Goal: Task Accomplishment & Management: Manage account settings

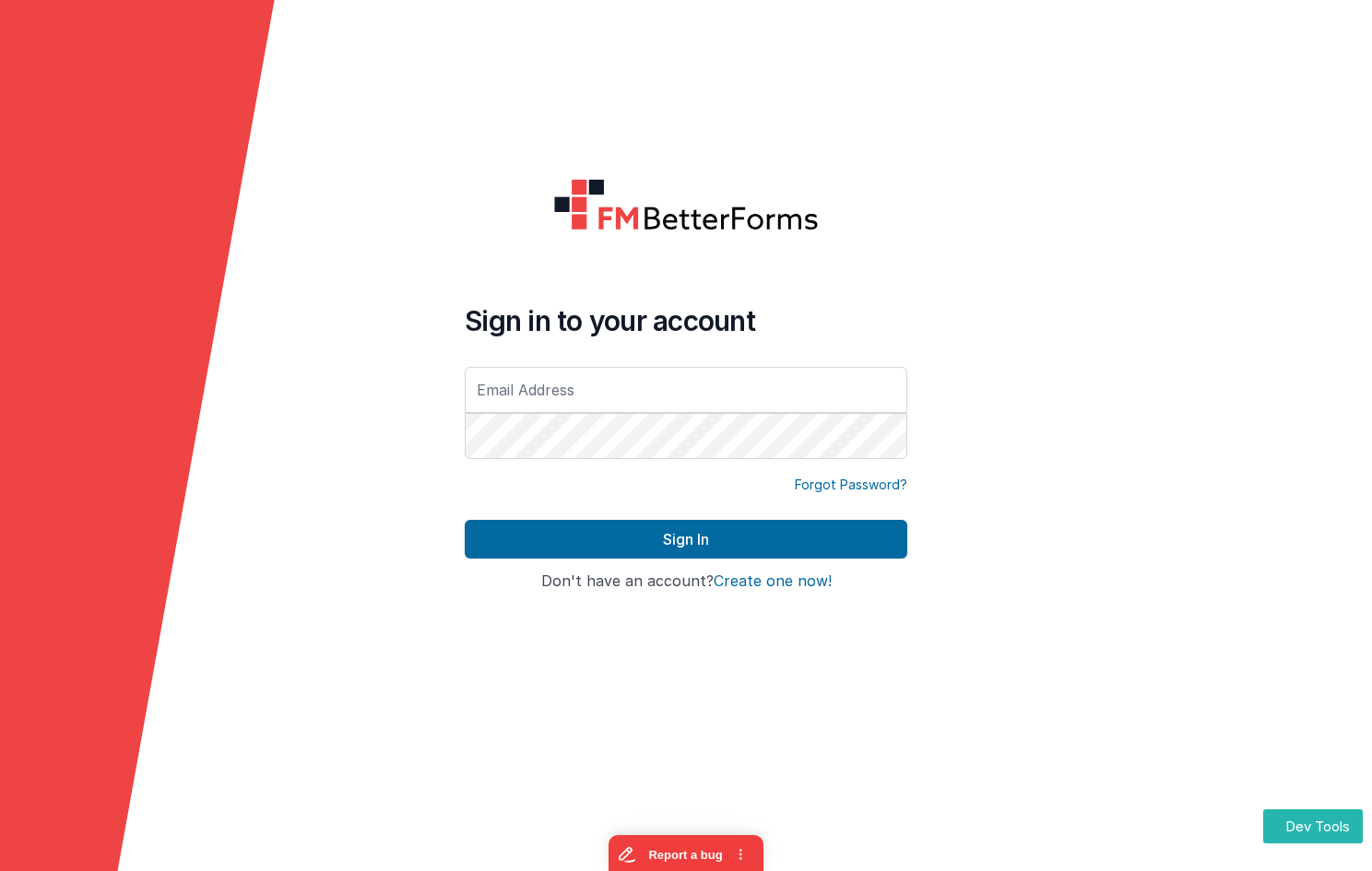
type input "[EMAIL_ADDRESS][DOMAIN_NAME]"
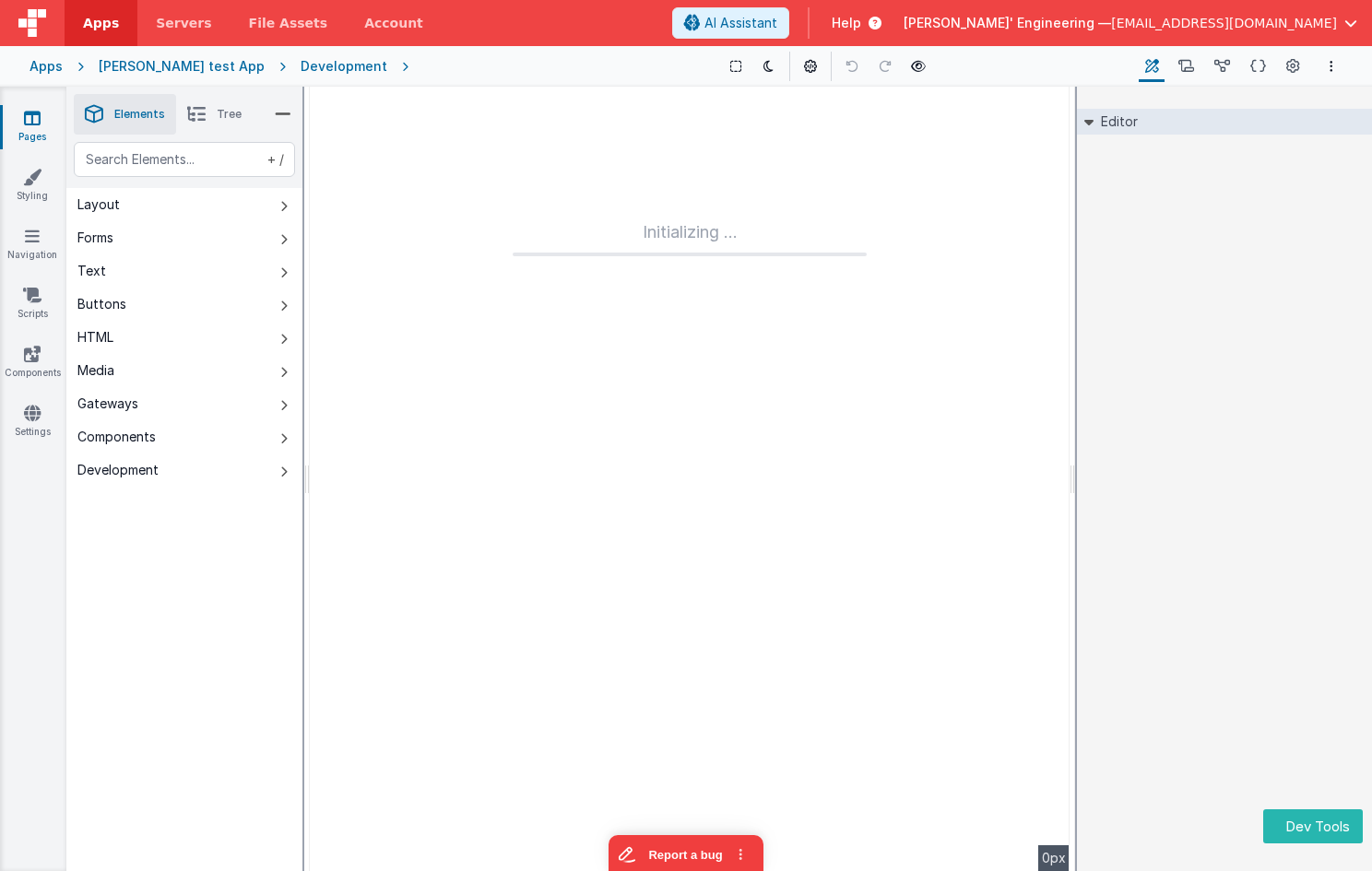
click at [881, 15] on icon at bounding box center [871, 23] width 20 height 19
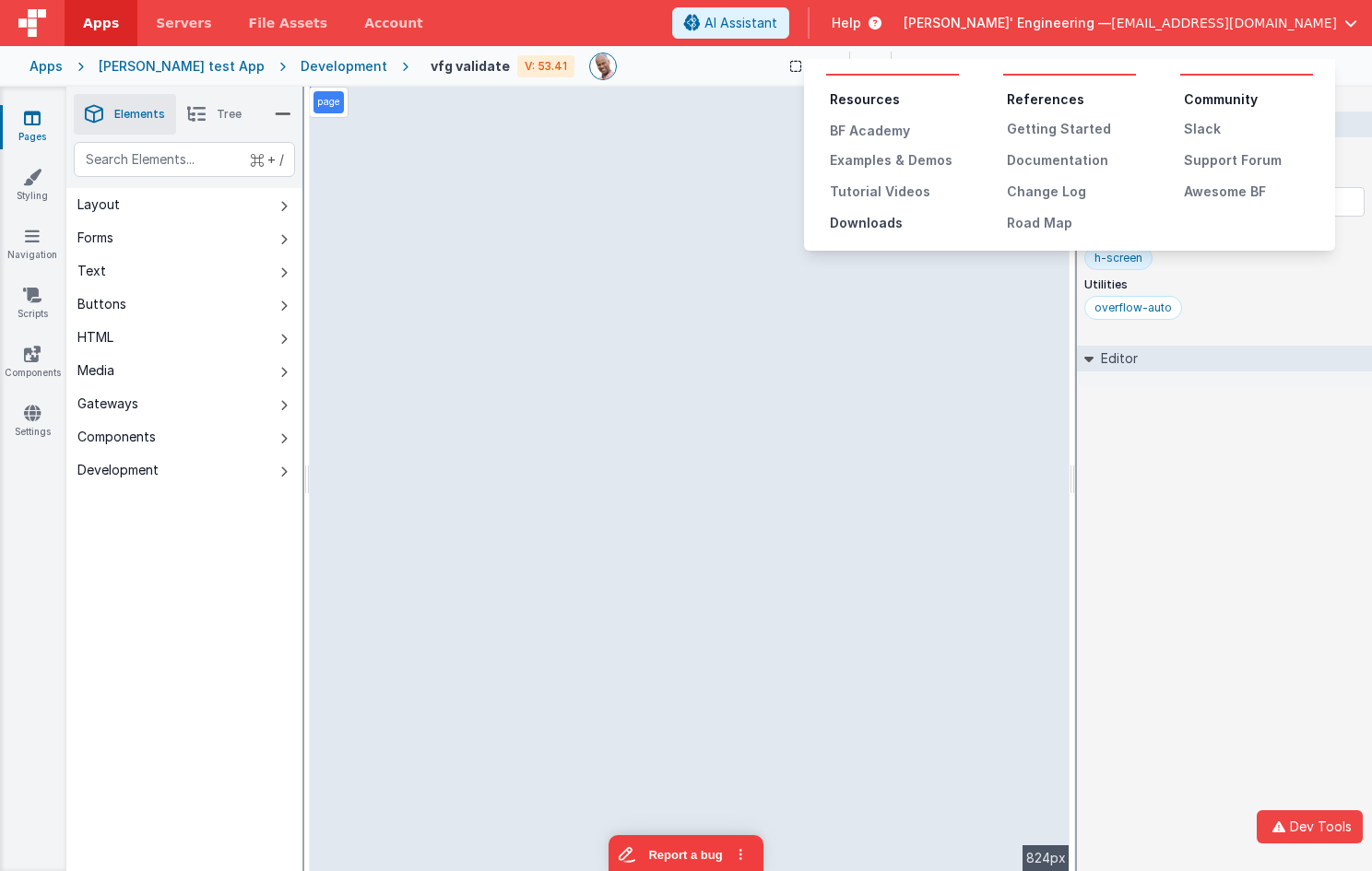
click at [860, 224] on div "Downloads" at bounding box center [894, 223] width 129 height 19
click at [0, 0] on header "Apps Servers File Assets Account Some FUTURE Slot AI Assistant Help Resources B…" at bounding box center [686, 23] width 1372 height 47
